Goal: Task Accomplishment & Management: Use online tool/utility

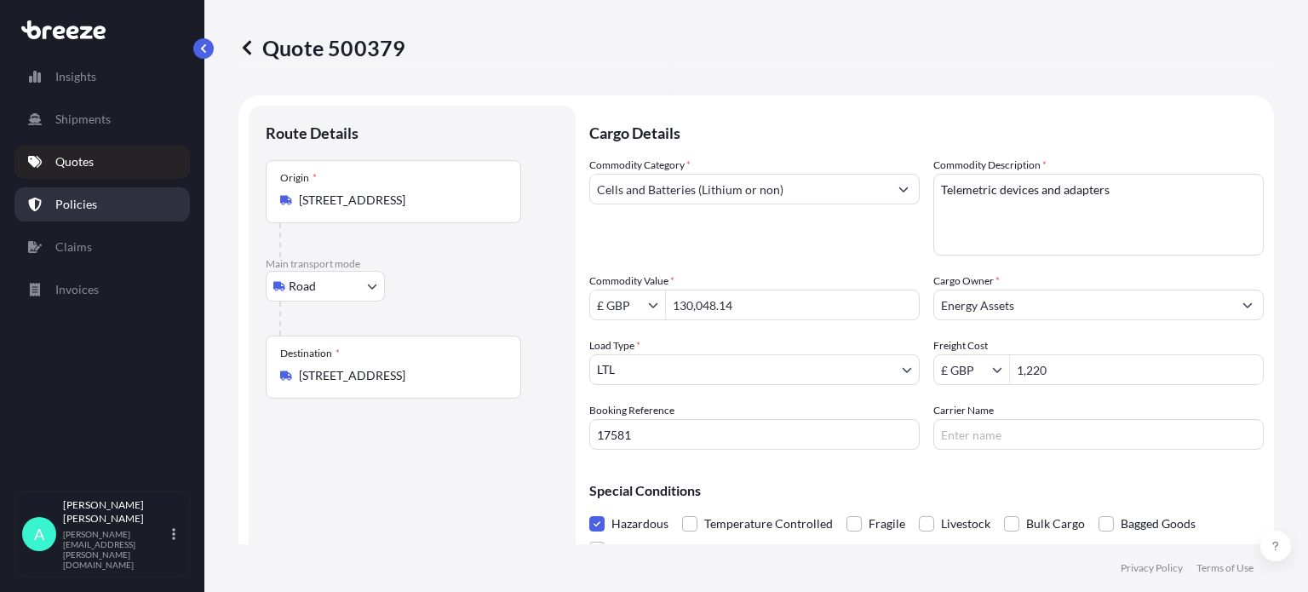
select select "Road"
select select "1"
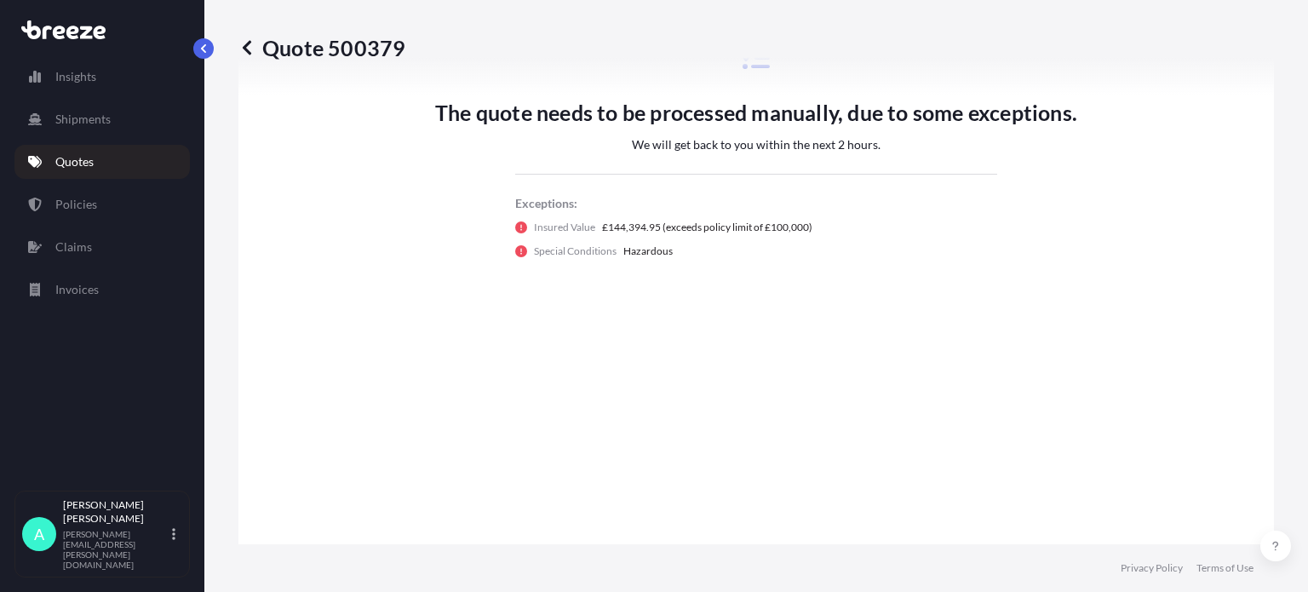
click at [107, 150] on link "Quotes" at bounding box center [101, 162] width 175 height 34
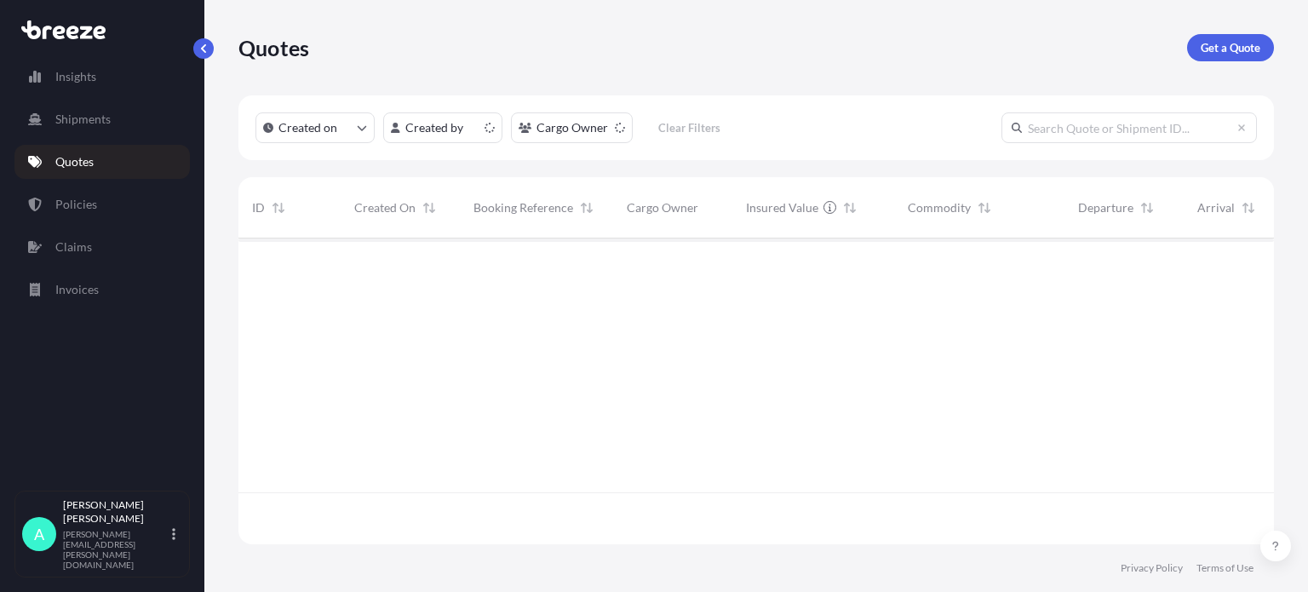
scroll to position [302, 1022]
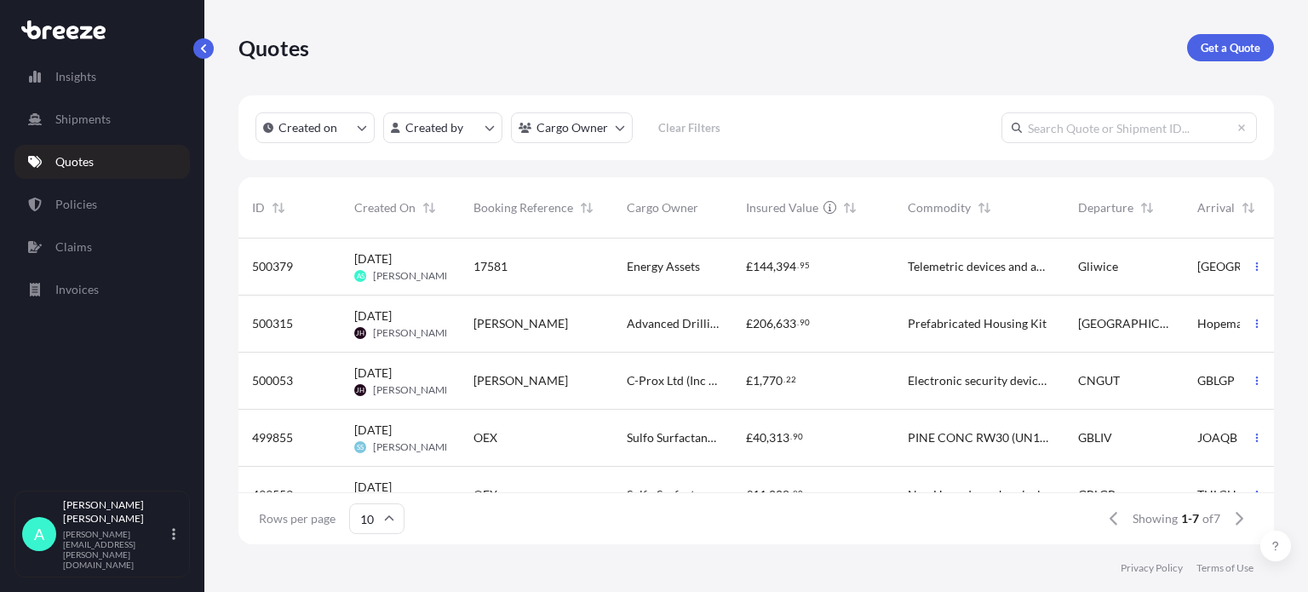
click at [988, 268] on span "Telemetric devices and adapters" at bounding box center [979, 266] width 143 height 17
select select "Road"
select select "1"
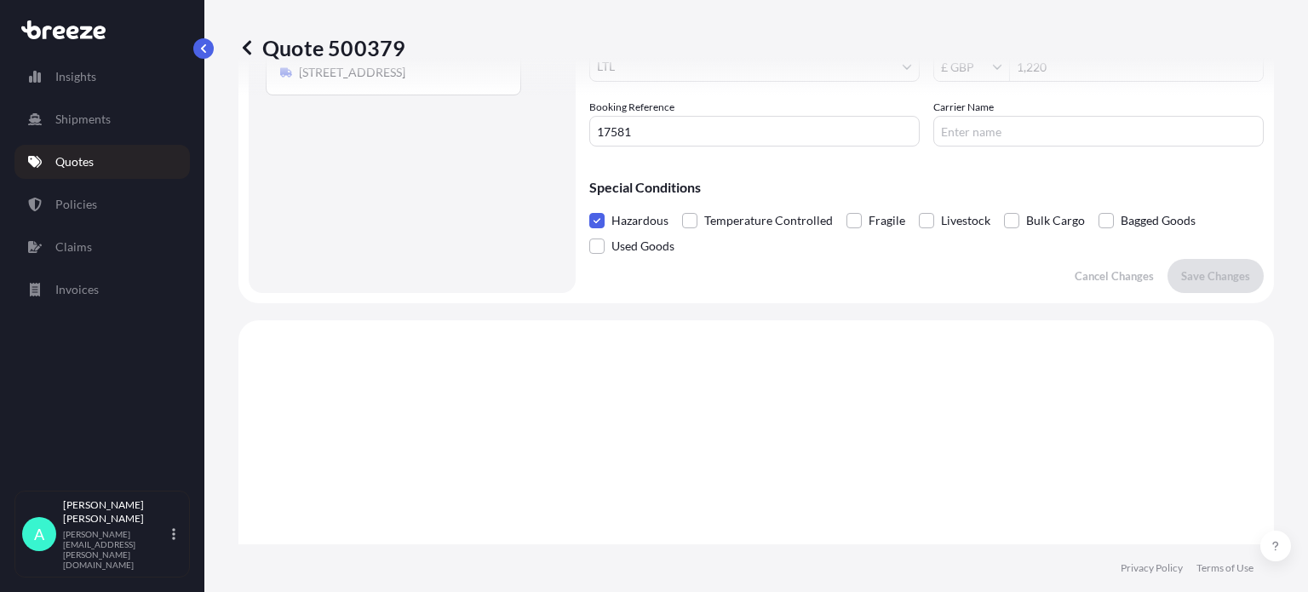
scroll to position [27, 0]
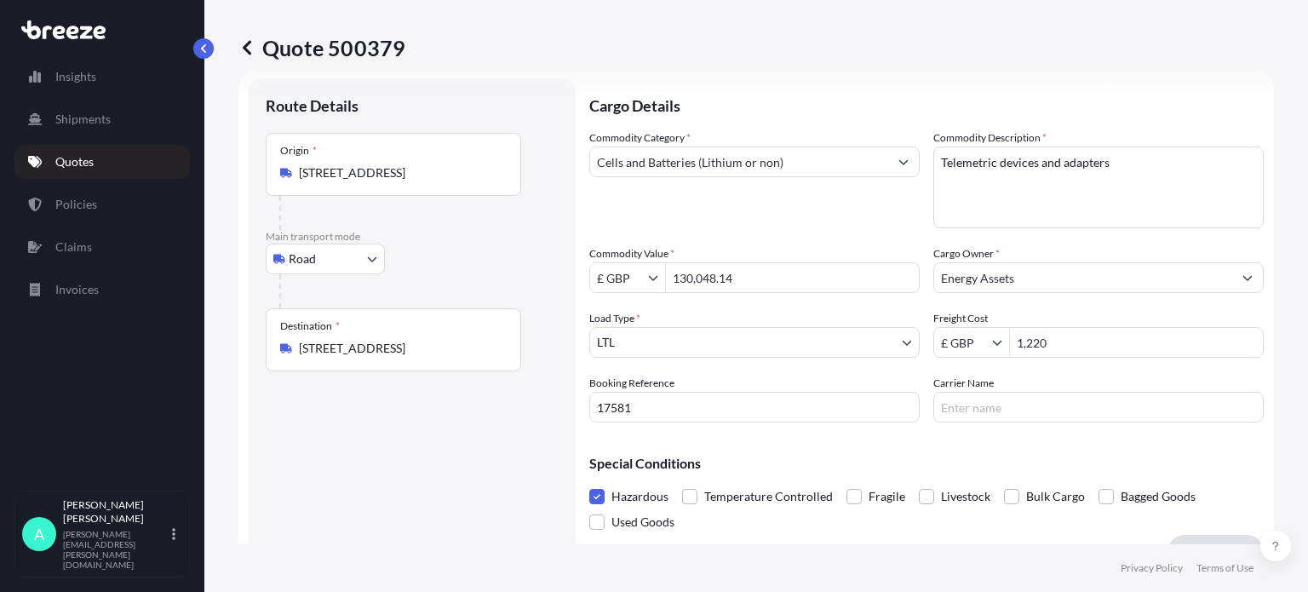
click at [258, 43] on p "Quote 500379" at bounding box center [321, 47] width 167 height 27
click at [243, 53] on icon at bounding box center [246, 47] width 17 height 17
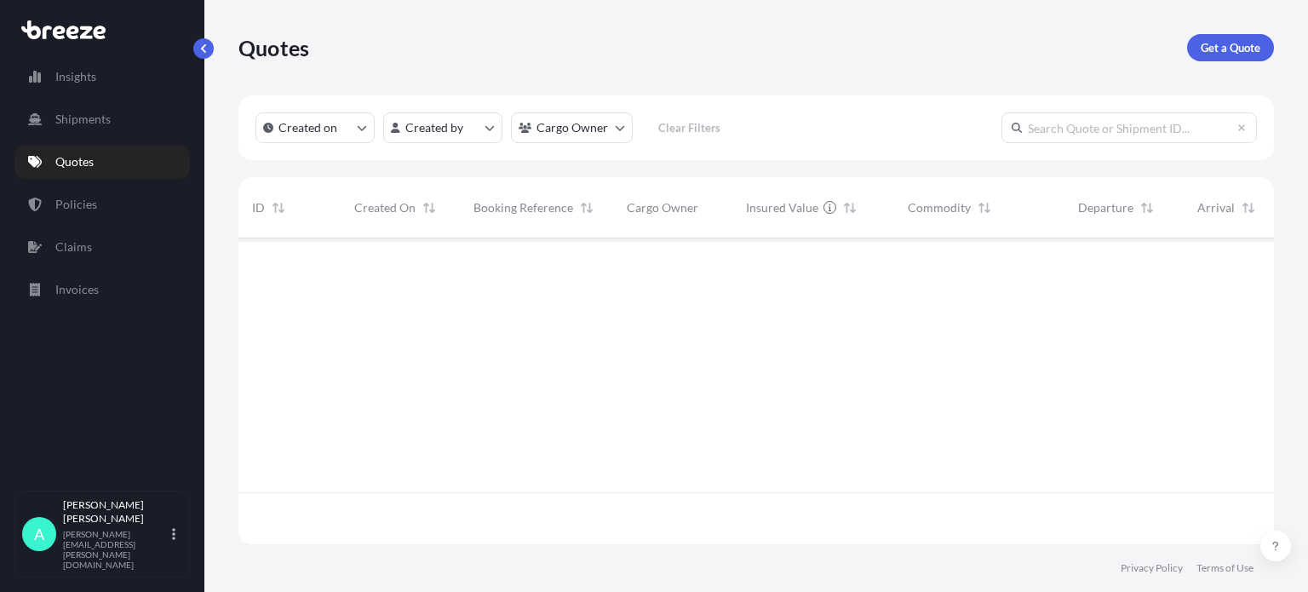
scroll to position [302, 1022]
